Goal: Transaction & Acquisition: Download file/media

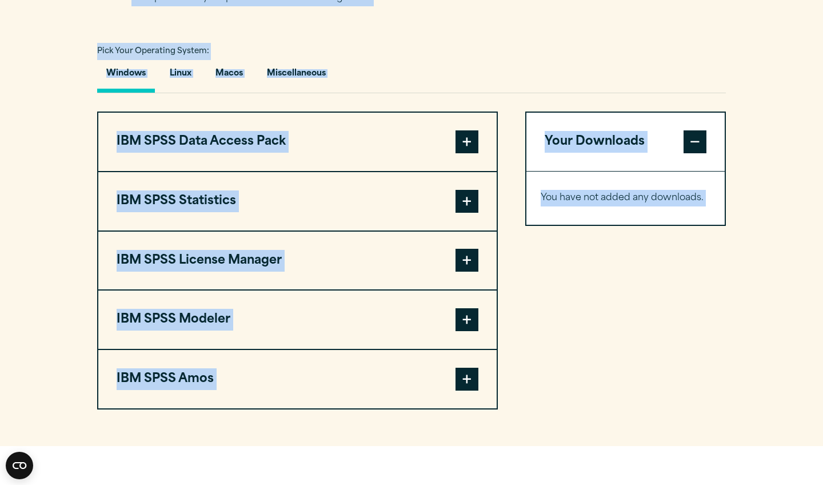
scroll to position [837, 0]
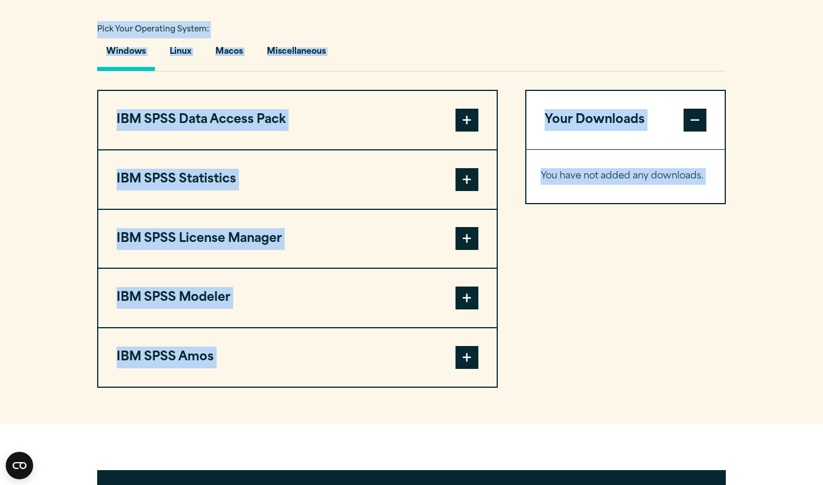
drag, startPoint x: 804, startPoint y: 197, endPoint x: 717, endPoint y: 484, distance: 299.9
click at [717, 484] on article "Software Downloads Welcome to our IBM SPSS Customer Downloads Portal Welcome to…" at bounding box center [411, 155] width 823 height 1809
click at [503, 440] on article "Software Downloads Welcome to our IBM SPSS Customer Downloads Portal Welcome to…" at bounding box center [411, 155] width 823 height 1809
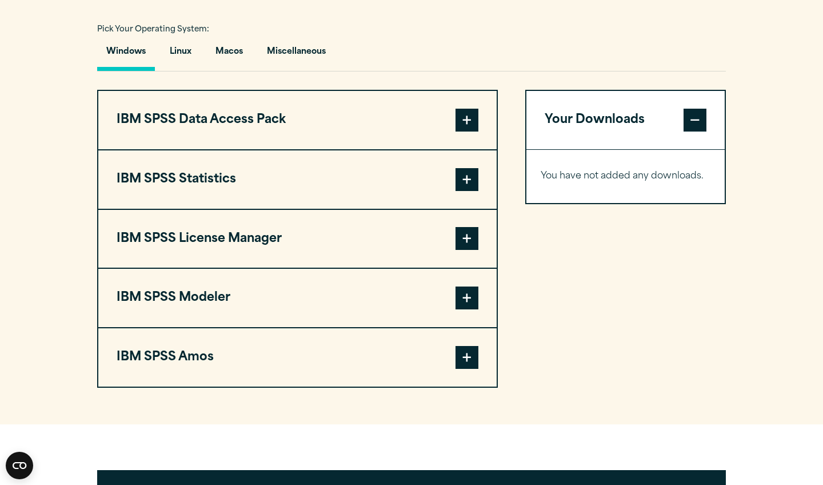
click at [467, 175] on span at bounding box center [467, 179] width 23 height 23
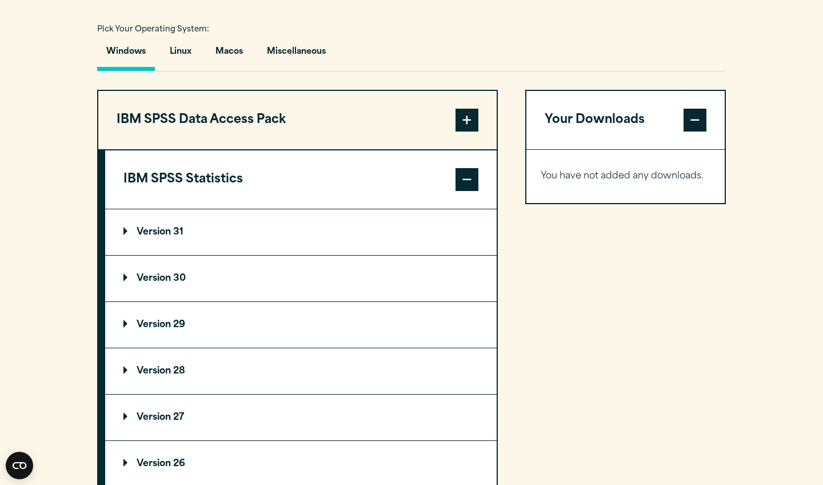
click at [200, 326] on summary "Version 29" at bounding box center [301, 325] width 392 height 46
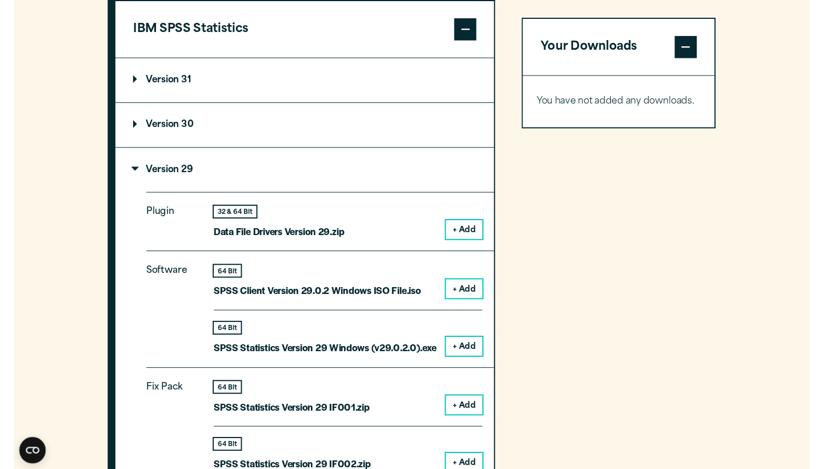
scroll to position [1018, 0]
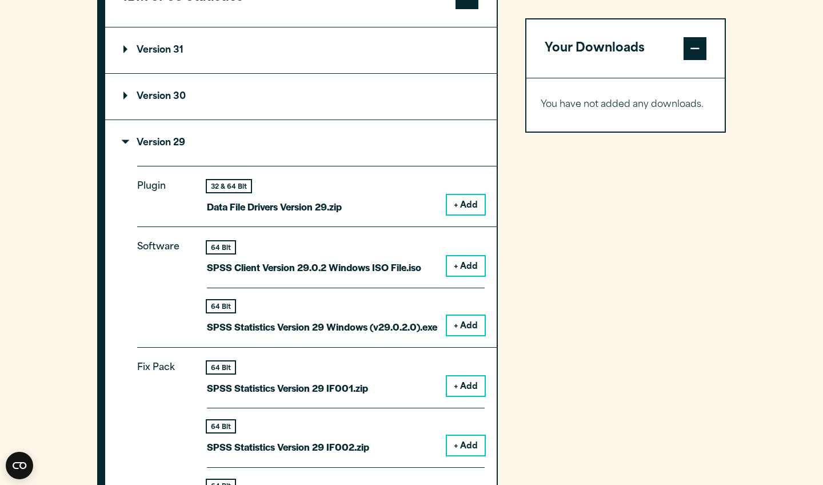
drag, startPoint x: 588, startPoint y: 460, endPoint x: 579, endPoint y: 483, distance: 24.4
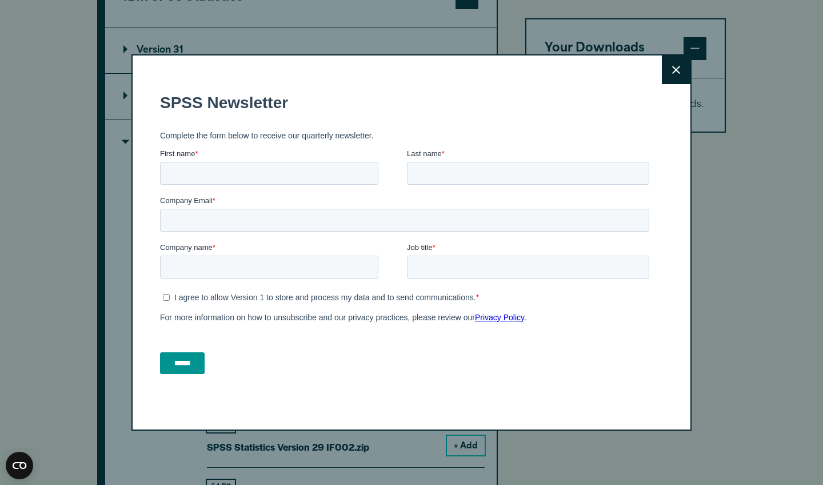
click at [675, 63] on button "Close" at bounding box center [676, 69] width 29 height 29
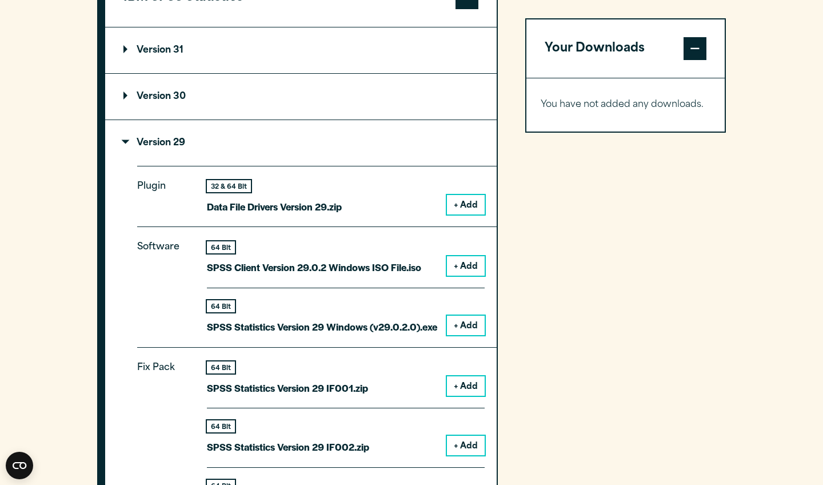
click at [461, 260] on button "+ Add" at bounding box center [466, 265] width 38 height 19
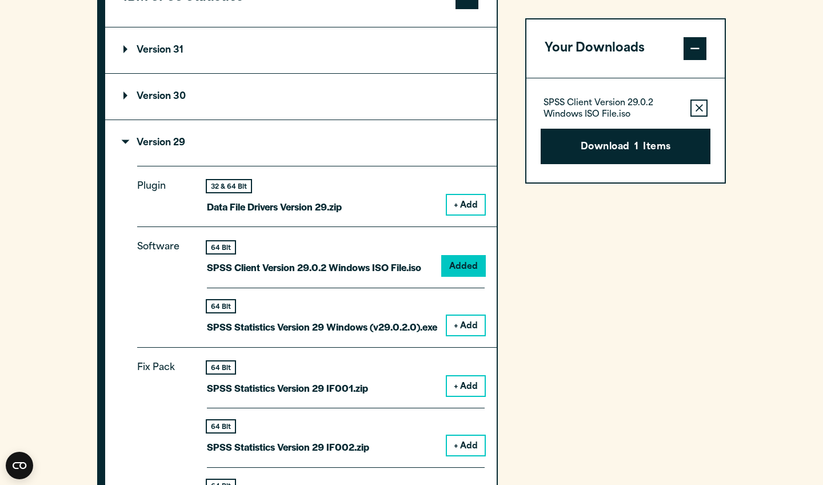
click at [461, 301] on div "64 Bit SPSS Statistics Version 29 Windows (v29.0.2.0).exe + Add" at bounding box center [346, 311] width 278 height 47
click at [466, 320] on button "+ Add" at bounding box center [466, 325] width 38 height 19
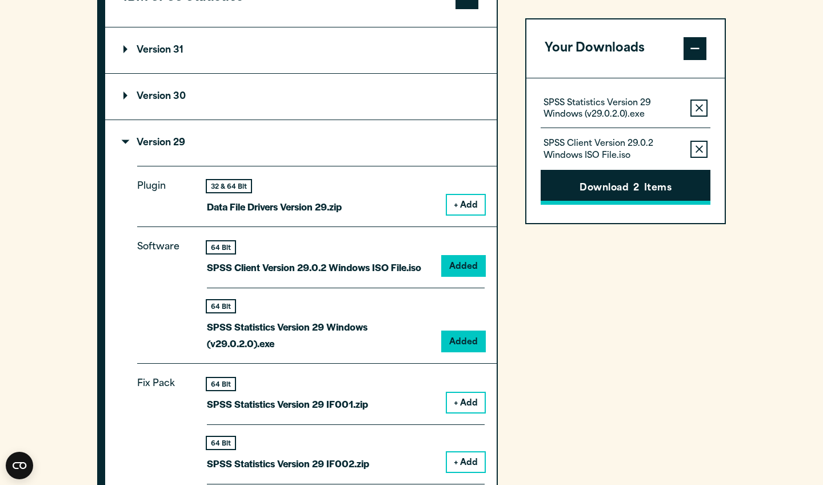
click at [599, 193] on button "Download 2 Items" at bounding box center [626, 187] width 170 height 35
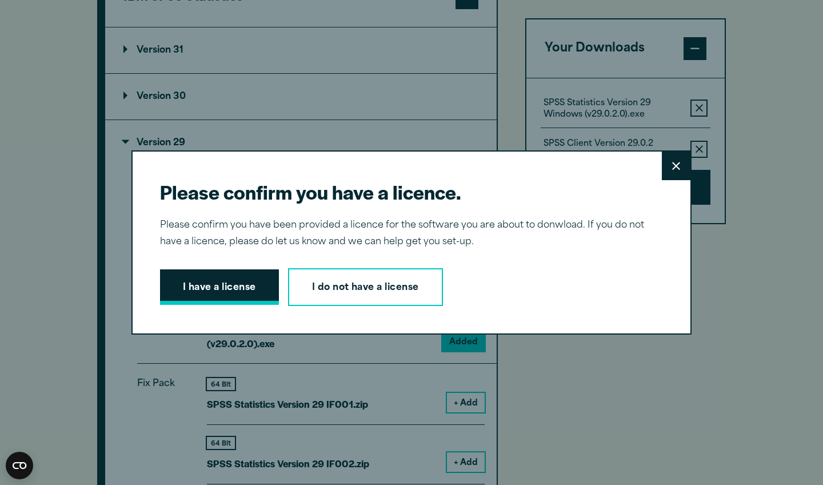
click at [238, 286] on button "I have a license" at bounding box center [219, 286] width 119 height 35
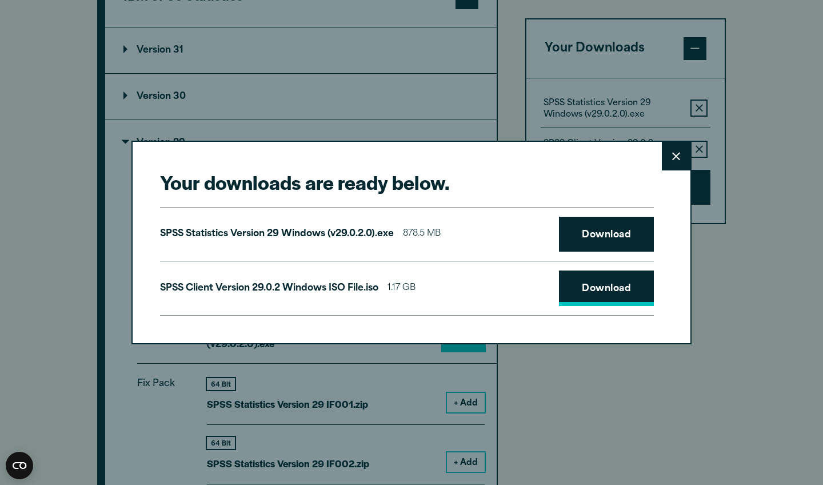
click at [599, 288] on link "Download" at bounding box center [606, 287] width 95 height 35
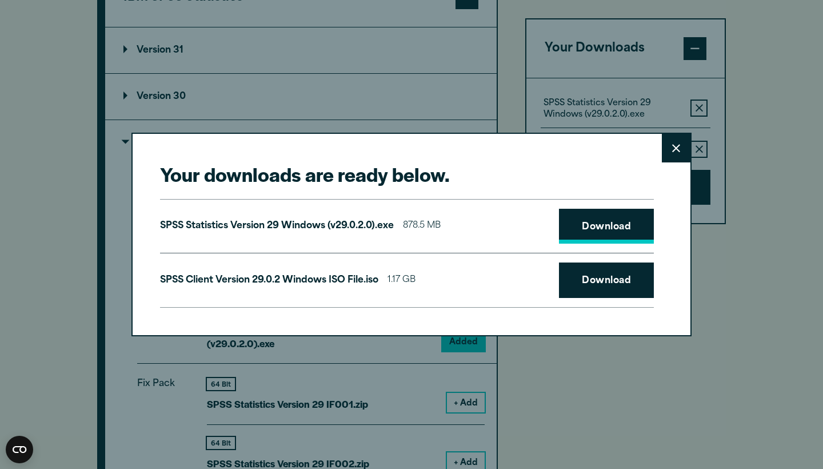
click at [619, 237] on link "Download" at bounding box center [606, 226] width 95 height 35
click at [672, 147] on button "Close" at bounding box center [676, 148] width 29 height 29
